Goal: Check status

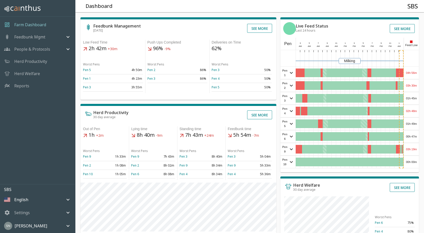
click at [408, 70] on div "04h 56m" at bounding box center [410, 73] width 15 height 12
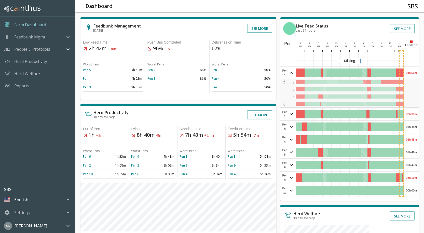
click at [408, 70] on div "04h 56m" at bounding box center [410, 73] width 15 height 12
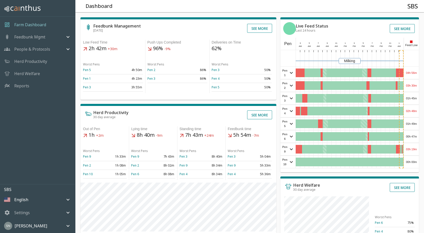
click at [418, 86] on div "03h 30m" at bounding box center [410, 85] width 15 height 12
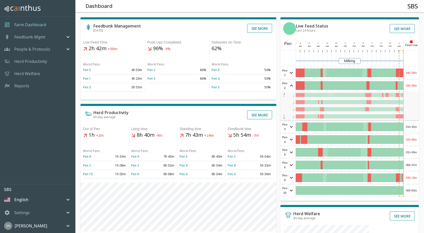
click at [418, 86] on div "03h 30m" at bounding box center [410, 85] width 15 height 12
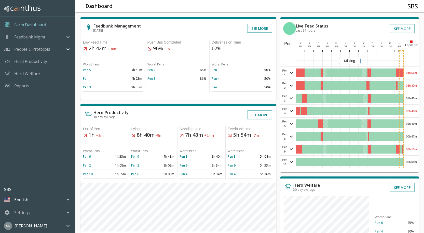
click at [414, 99] on div "01h 45m" at bounding box center [410, 98] width 15 height 12
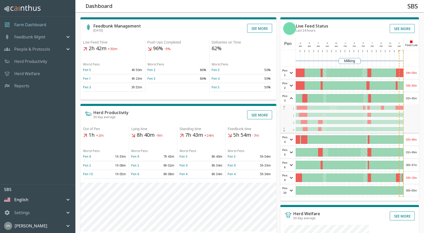
click at [414, 99] on div "01h 45m" at bounding box center [410, 98] width 15 height 12
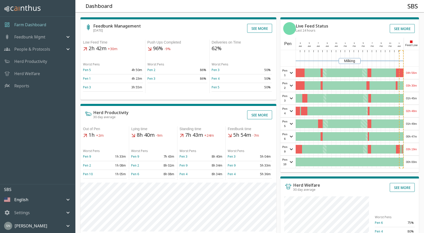
click at [414, 111] on div "02h 48m" at bounding box center [410, 111] width 15 height 12
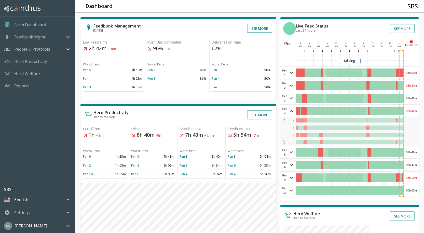
click at [414, 111] on div "02h 48m" at bounding box center [410, 111] width 15 height 12
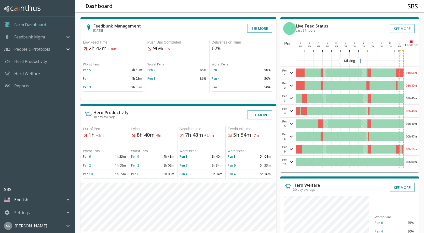
click at [412, 123] on div "01h 49m" at bounding box center [410, 124] width 15 height 12
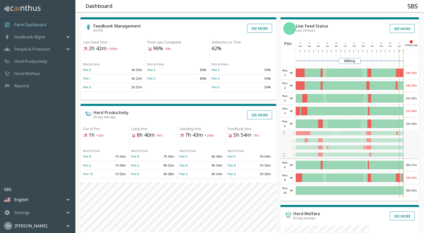
click at [412, 123] on div "01h 49m" at bounding box center [410, 124] width 15 height 12
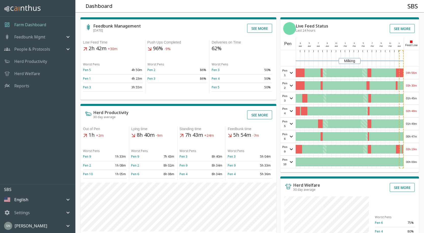
click at [409, 135] on div "00h 47m" at bounding box center [410, 136] width 15 height 12
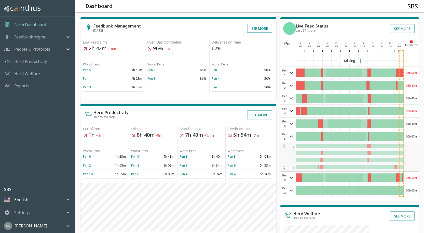
click at [409, 135] on div "00h 47m" at bounding box center [410, 136] width 15 height 12
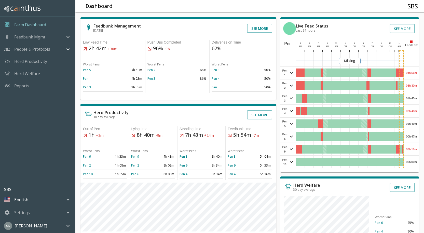
click at [412, 151] on div "03h 19m" at bounding box center [410, 149] width 15 height 12
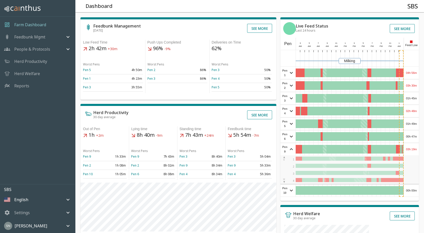
click at [412, 150] on div "03h 19m" at bounding box center [410, 149] width 15 height 12
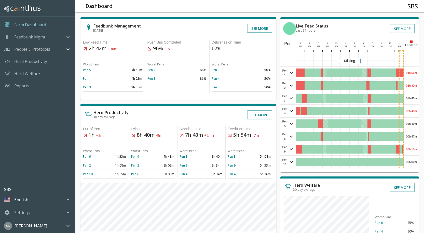
click at [410, 160] on div "00h 00m" at bounding box center [410, 162] width 15 height 12
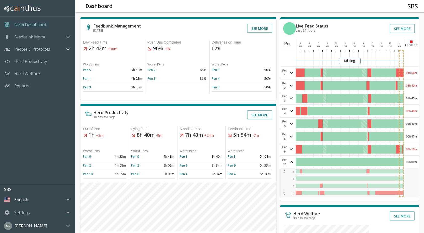
click at [410, 160] on div "00h 00m" at bounding box center [410, 162] width 15 height 12
